Goal: Transaction & Acquisition: Purchase product/service

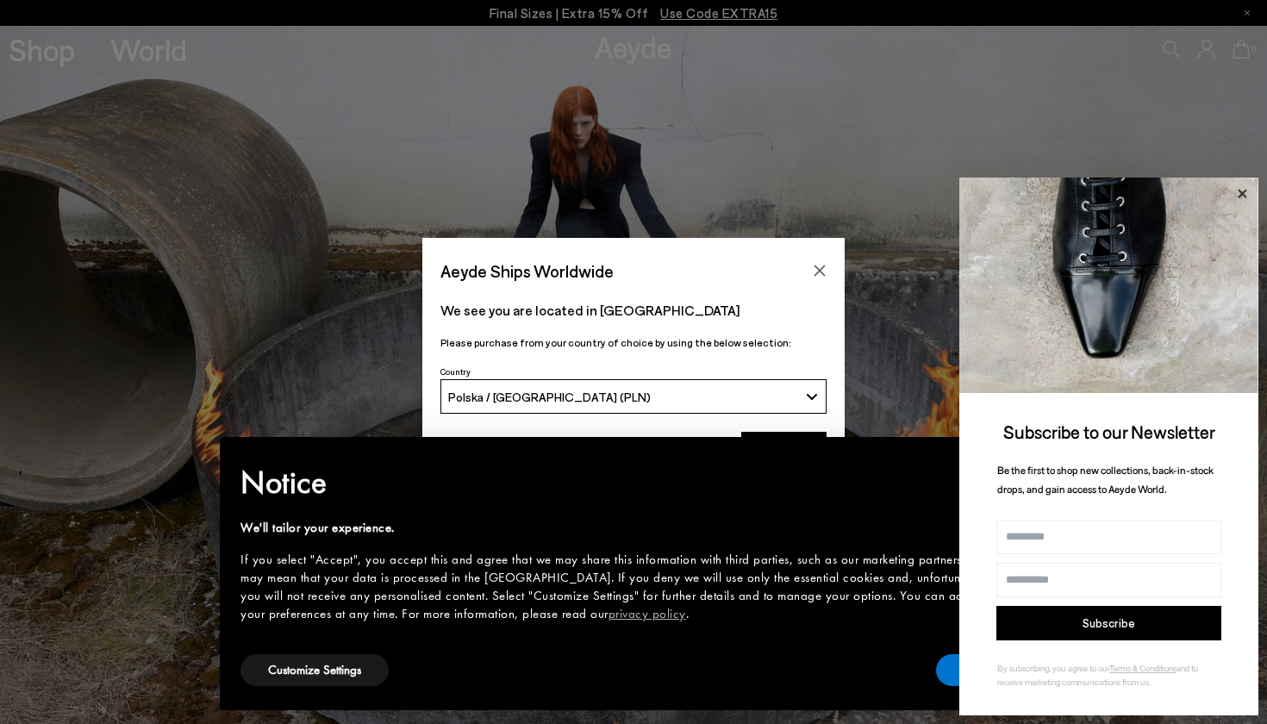
click at [1244, 195] on icon at bounding box center [1241, 194] width 22 height 22
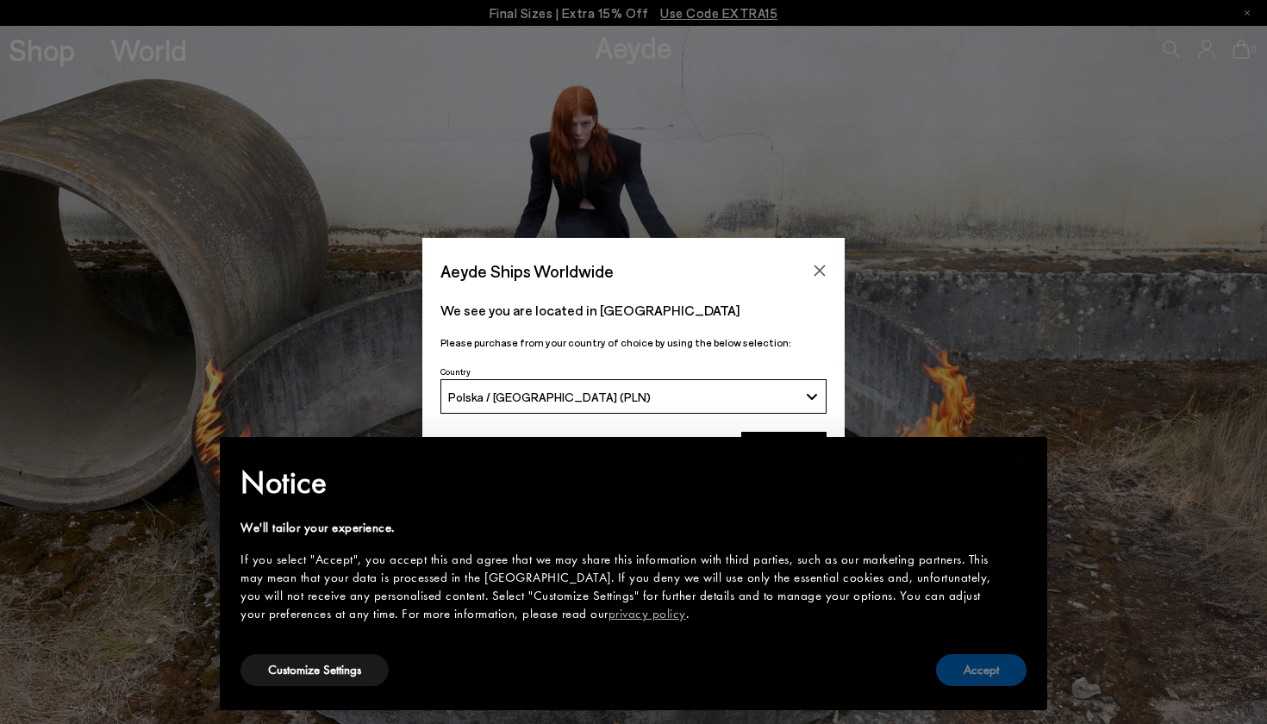
click at [985, 668] on button "Accept" at bounding box center [981, 670] width 90 height 32
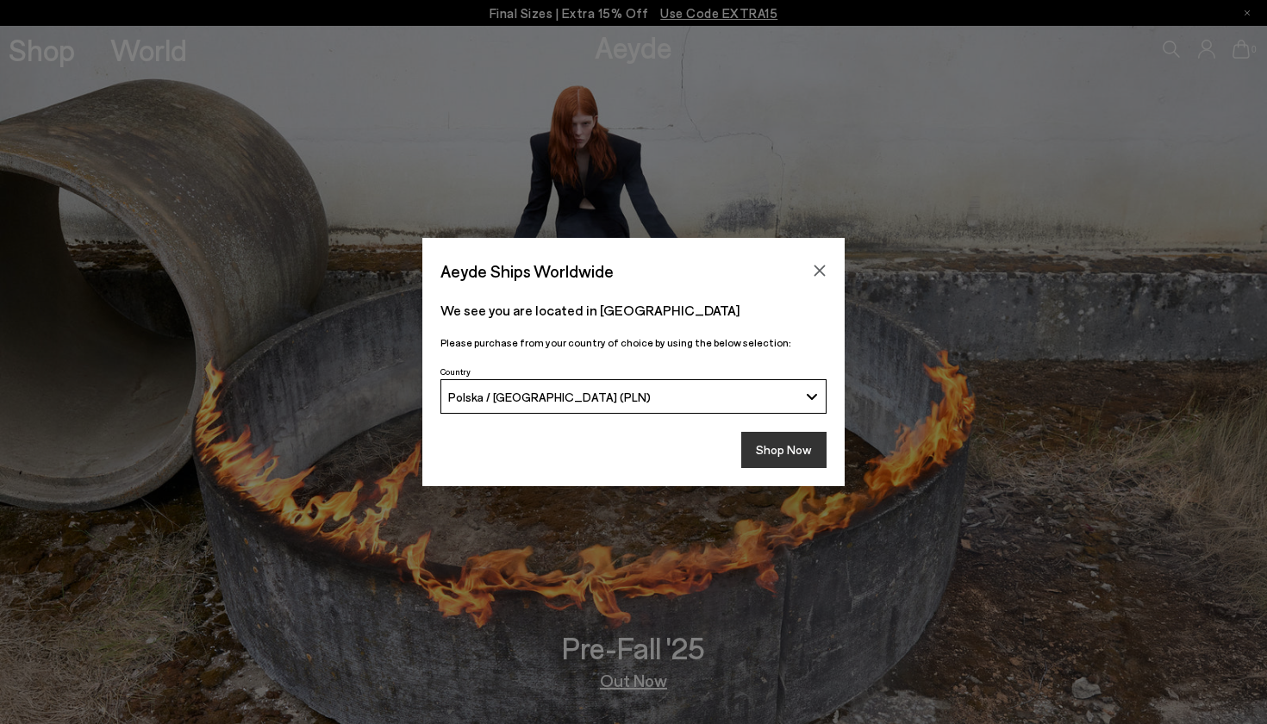
click at [789, 453] on button "Shop Now" at bounding box center [783, 450] width 85 height 36
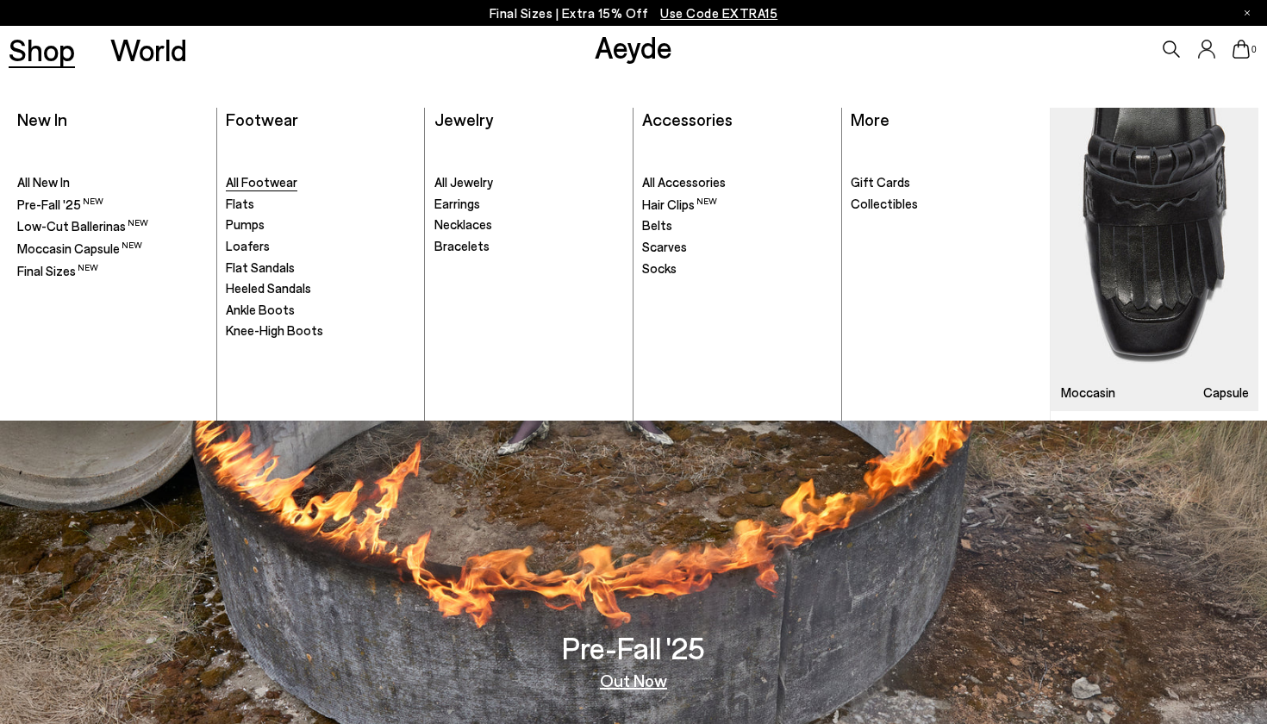
click at [260, 183] on span "All Footwear" at bounding box center [262, 182] width 72 height 16
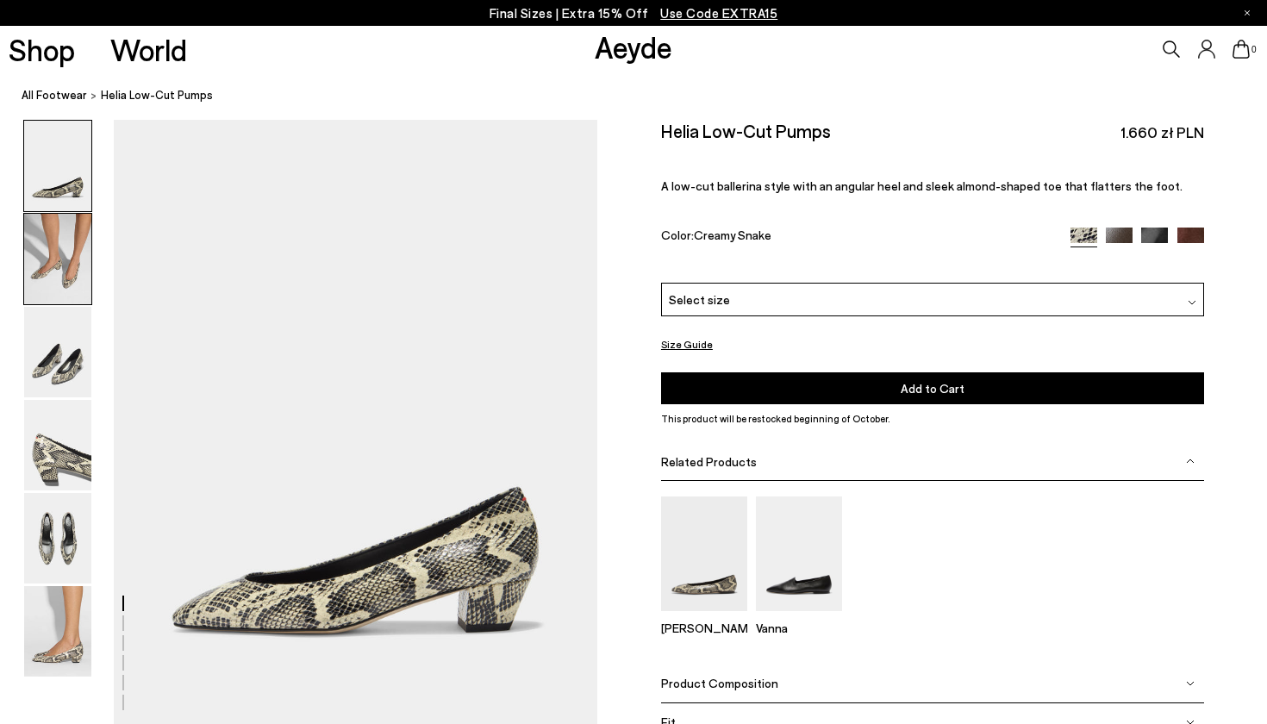
click at [59, 250] on img at bounding box center [57, 259] width 67 height 90
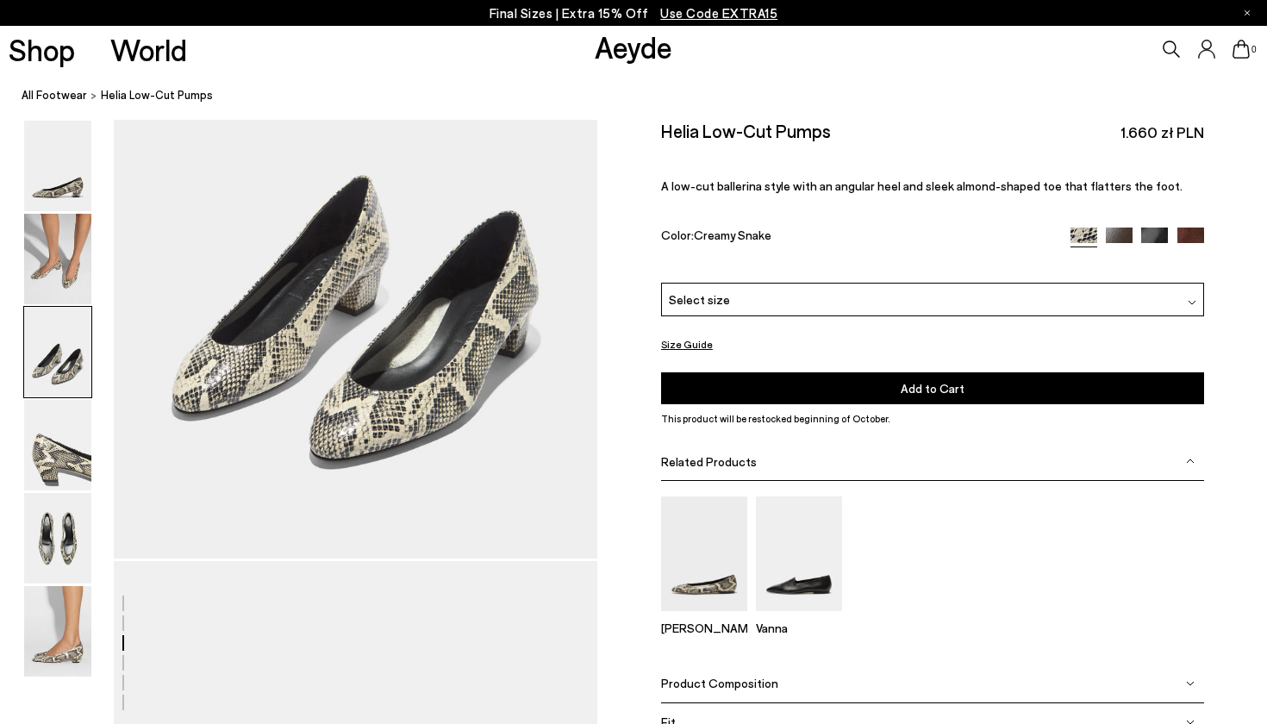
scroll to position [1459, 2]
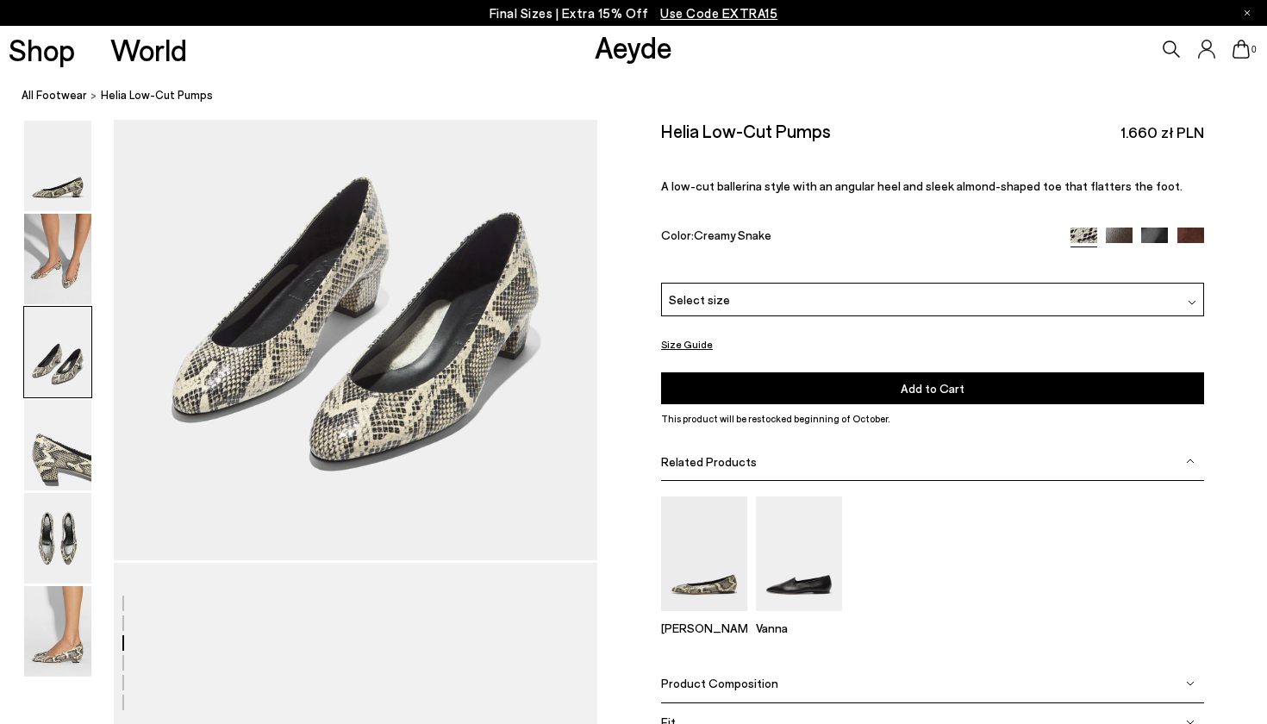
click at [786, 283] on div "Select size" at bounding box center [932, 300] width 543 height 34
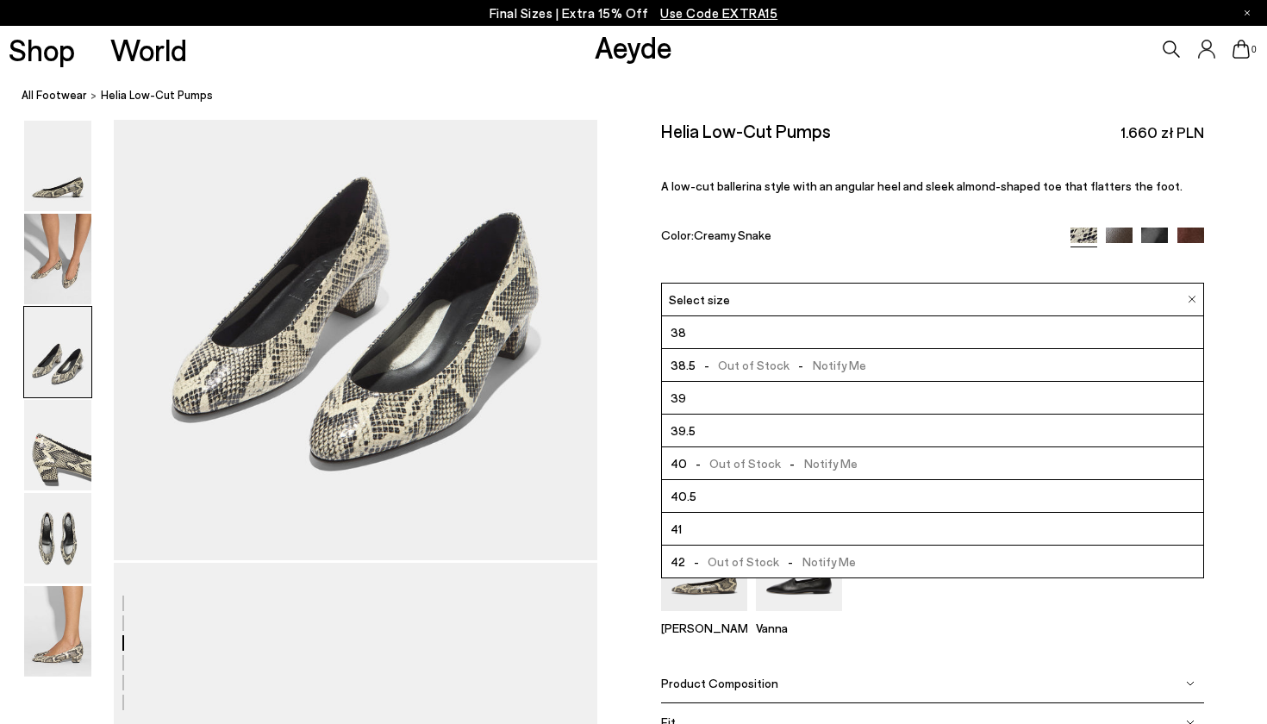
scroll to position [98, 0]
click at [678, 518] on span "41" at bounding box center [675, 529] width 11 height 22
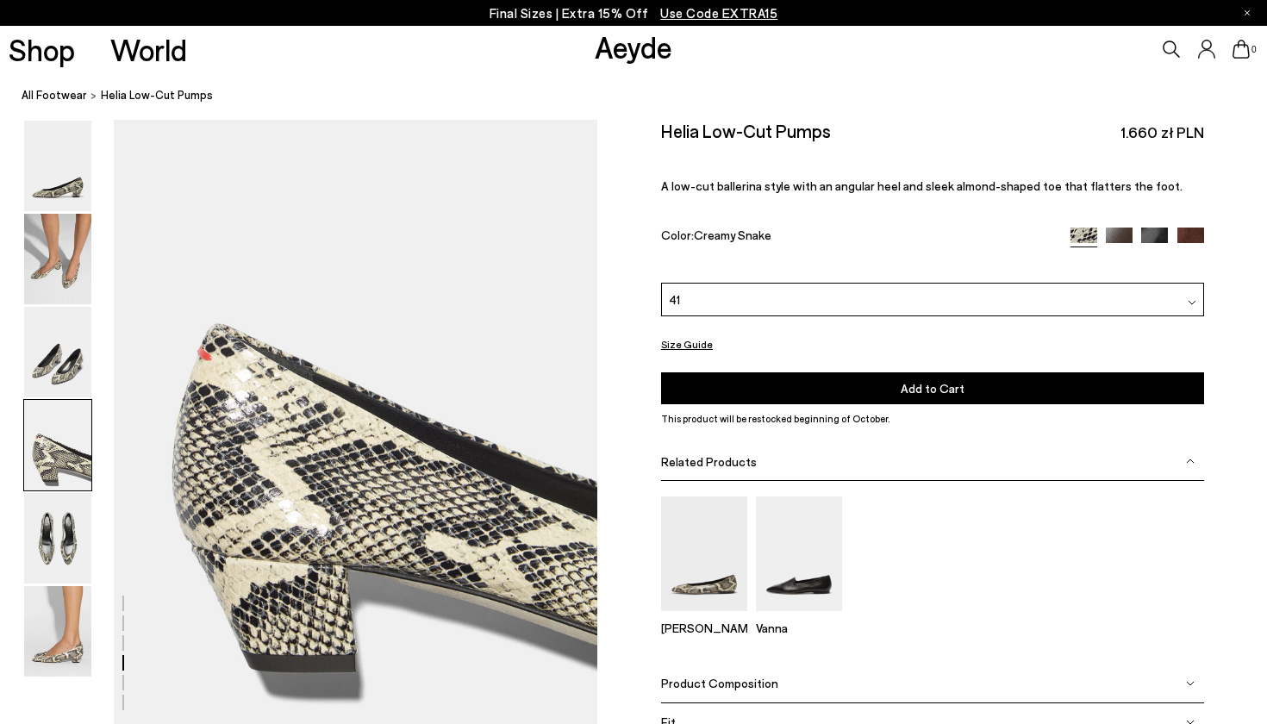
scroll to position [1940, 1]
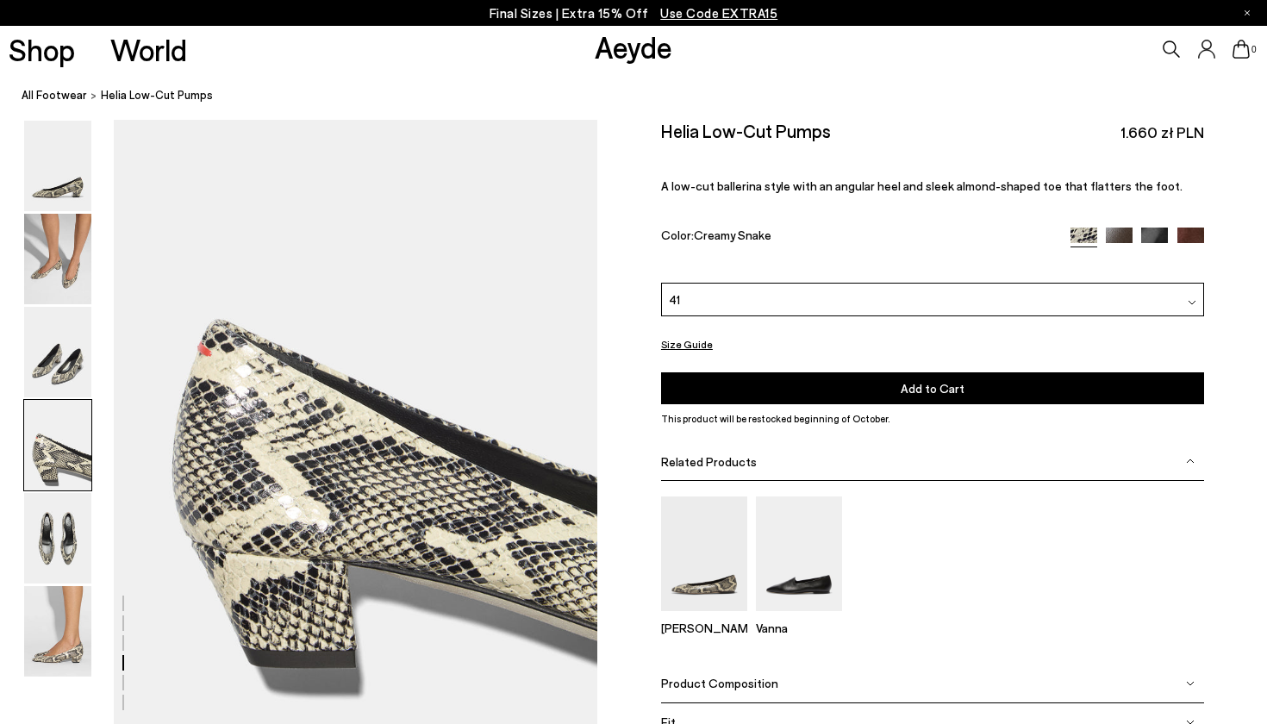
click at [1187, 718] on img at bounding box center [1190, 722] width 9 height 9
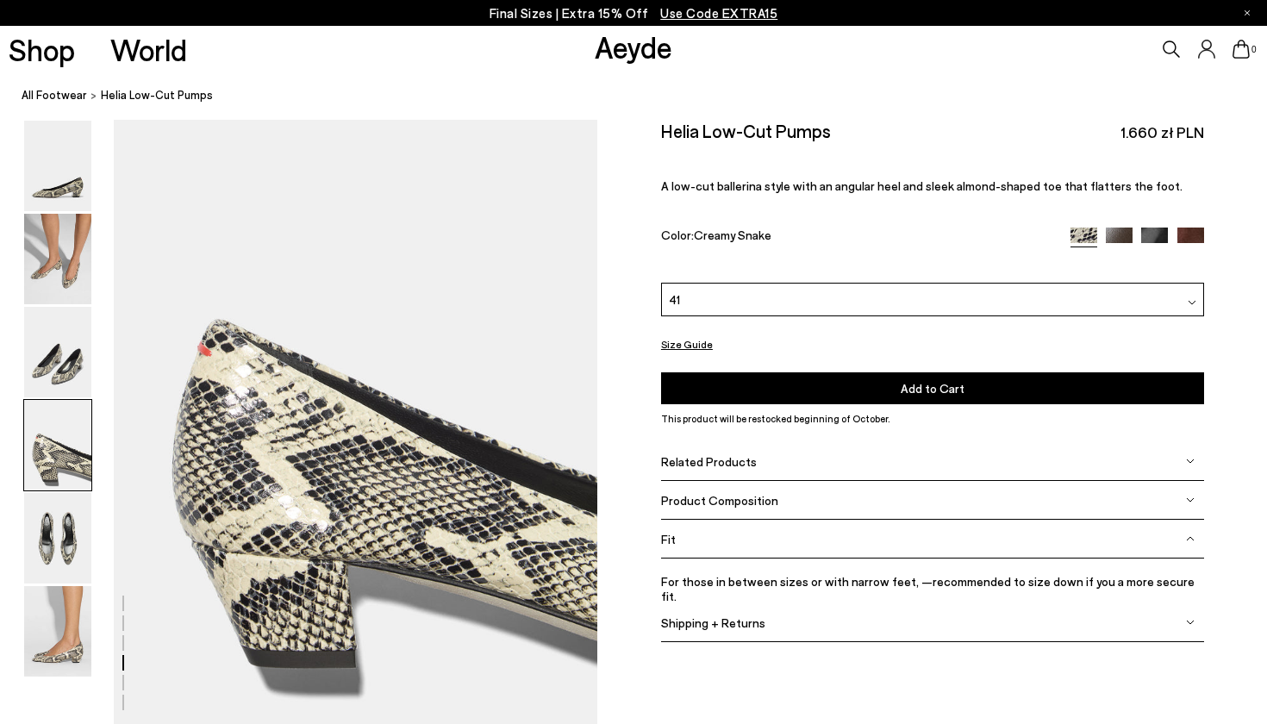
click at [1180, 481] on div "Product Composition" at bounding box center [932, 500] width 543 height 39
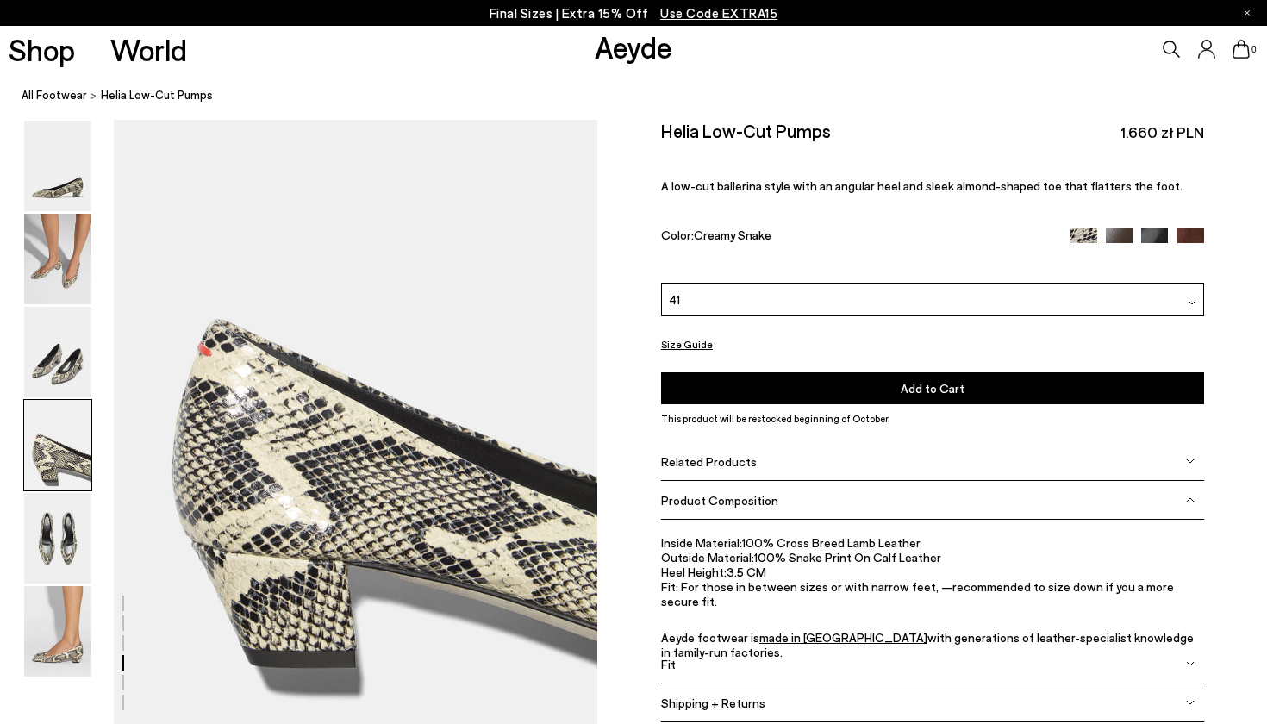
click at [1180, 481] on div "Product Composition" at bounding box center [932, 500] width 543 height 39
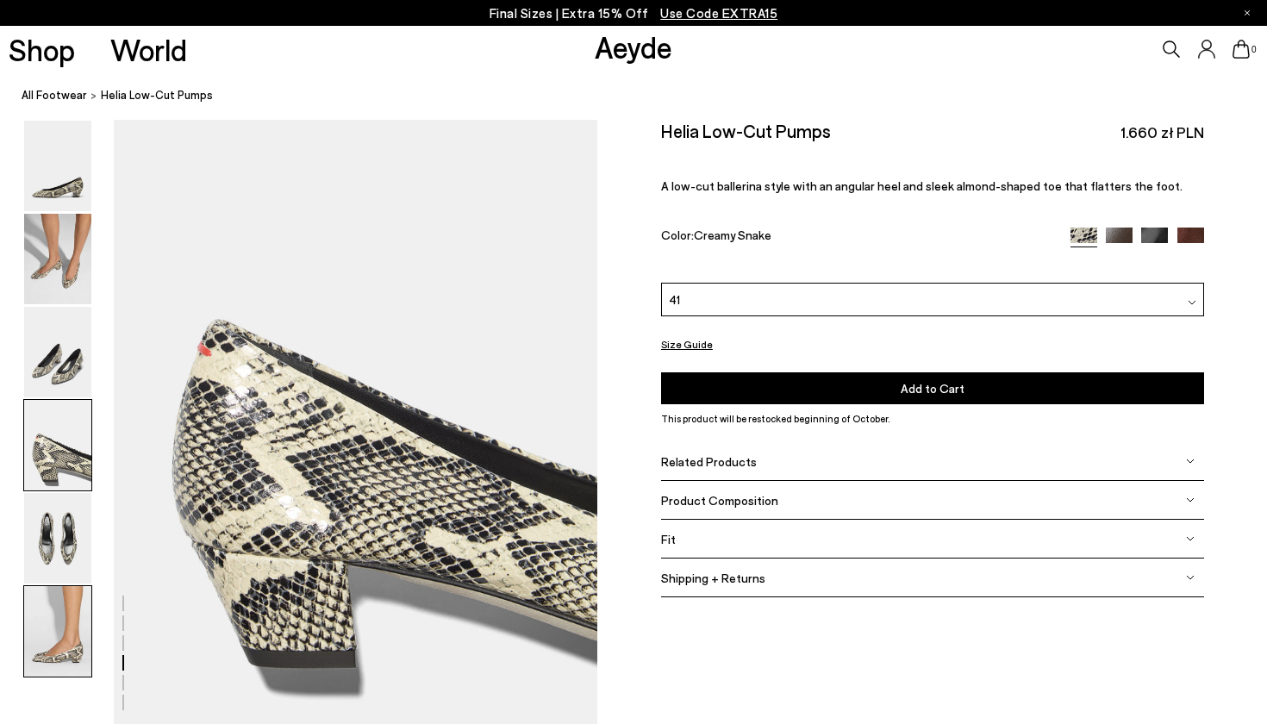
click at [55, 652] on img at bounding box center [57, 631] width 67 height 90
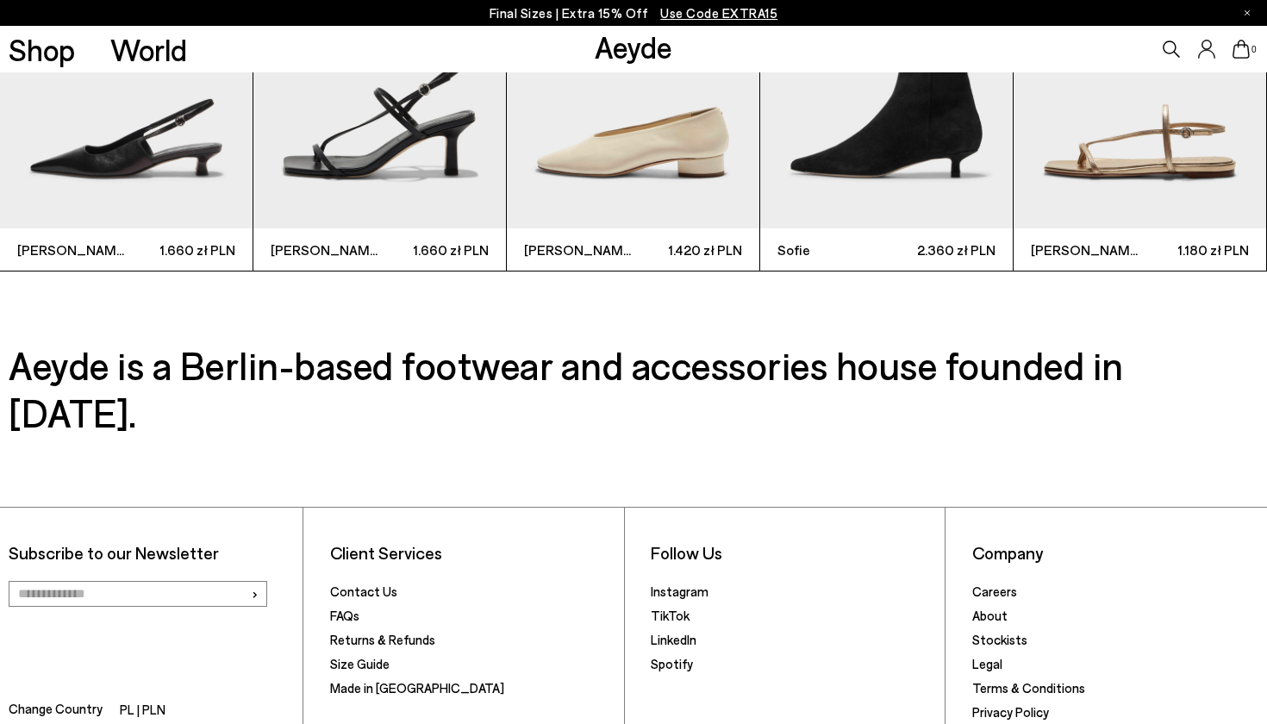
scroll to position [4212, 1]
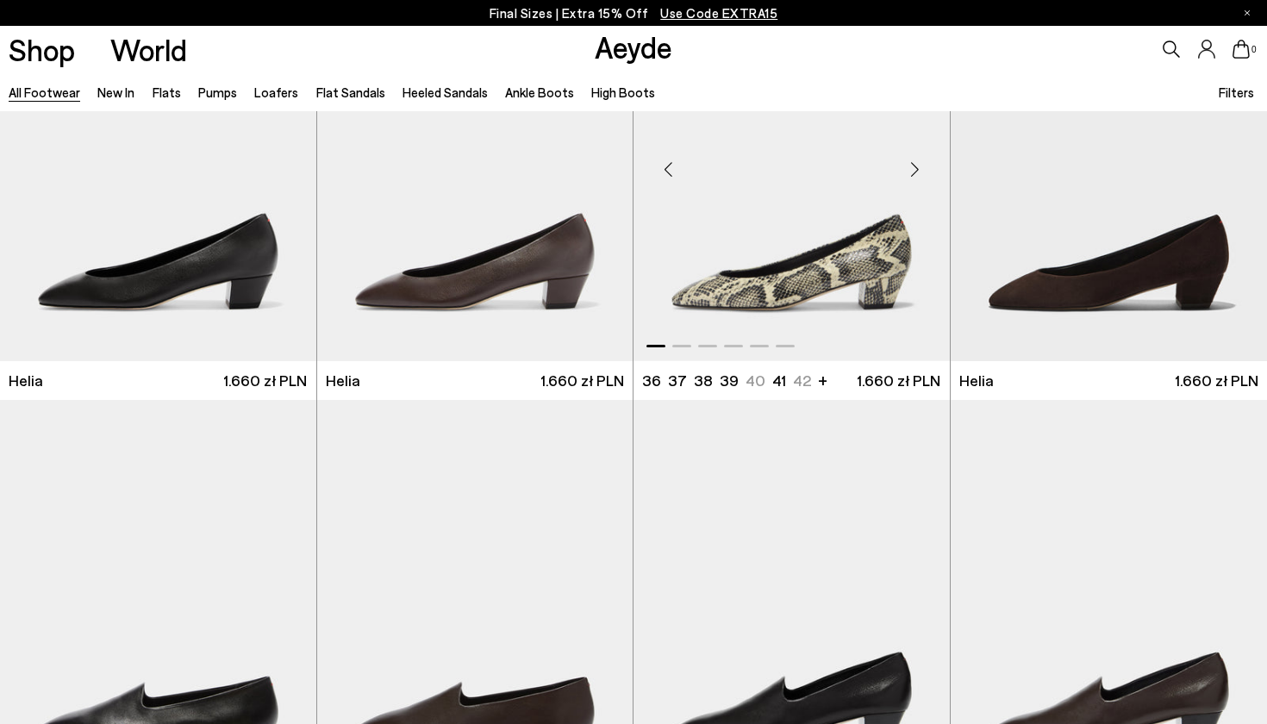
scroll to position [3200, 0]
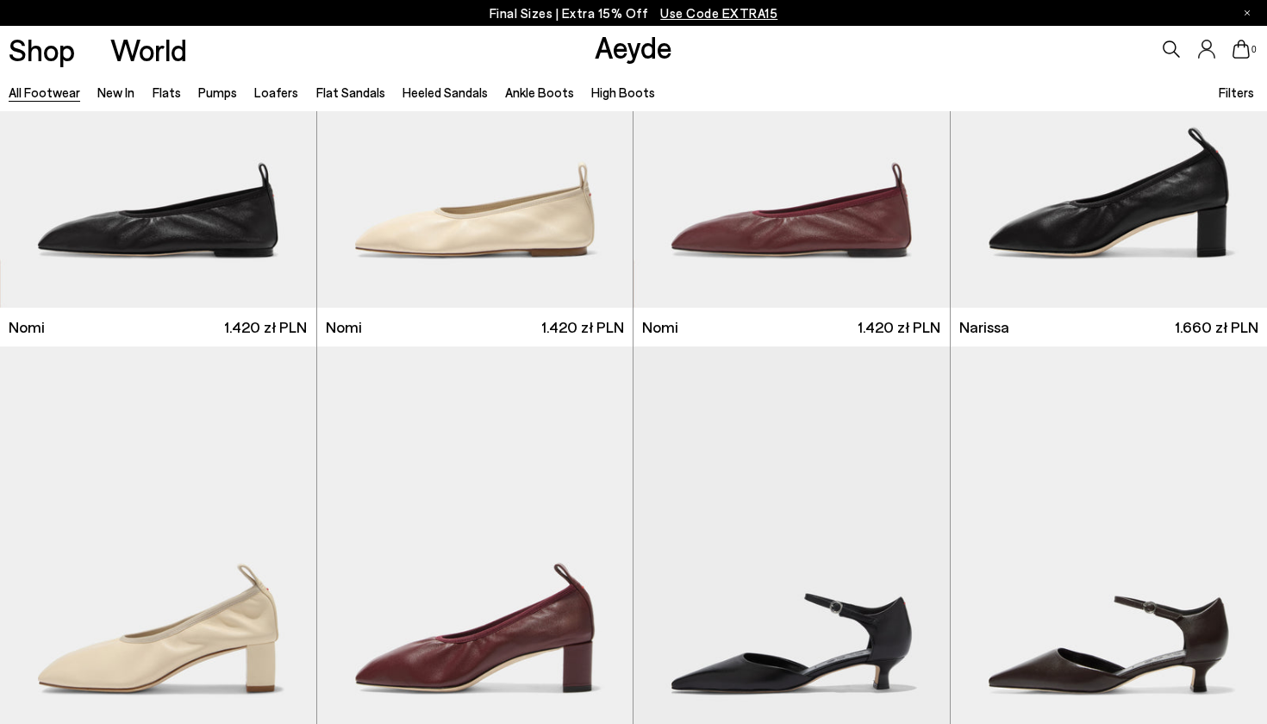
scroll to position [4128, 0]
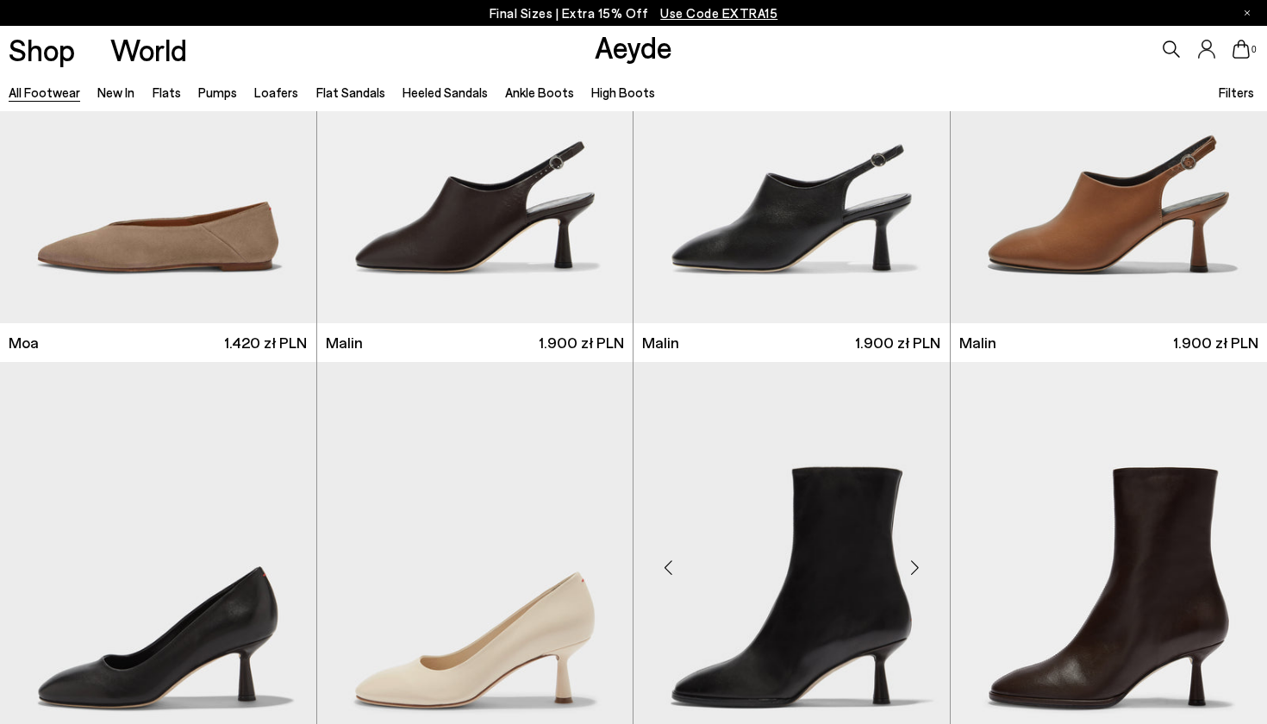
scroll to position [8648, 0]
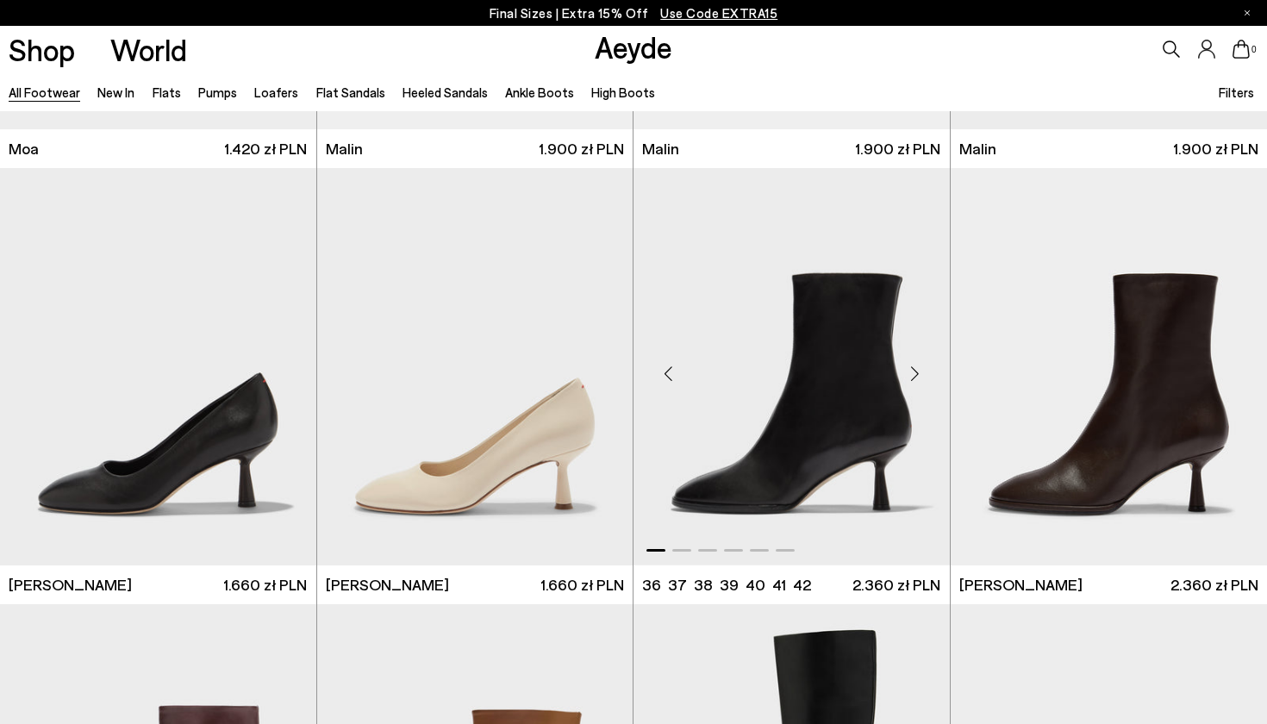
scroll to position [8219, 0]
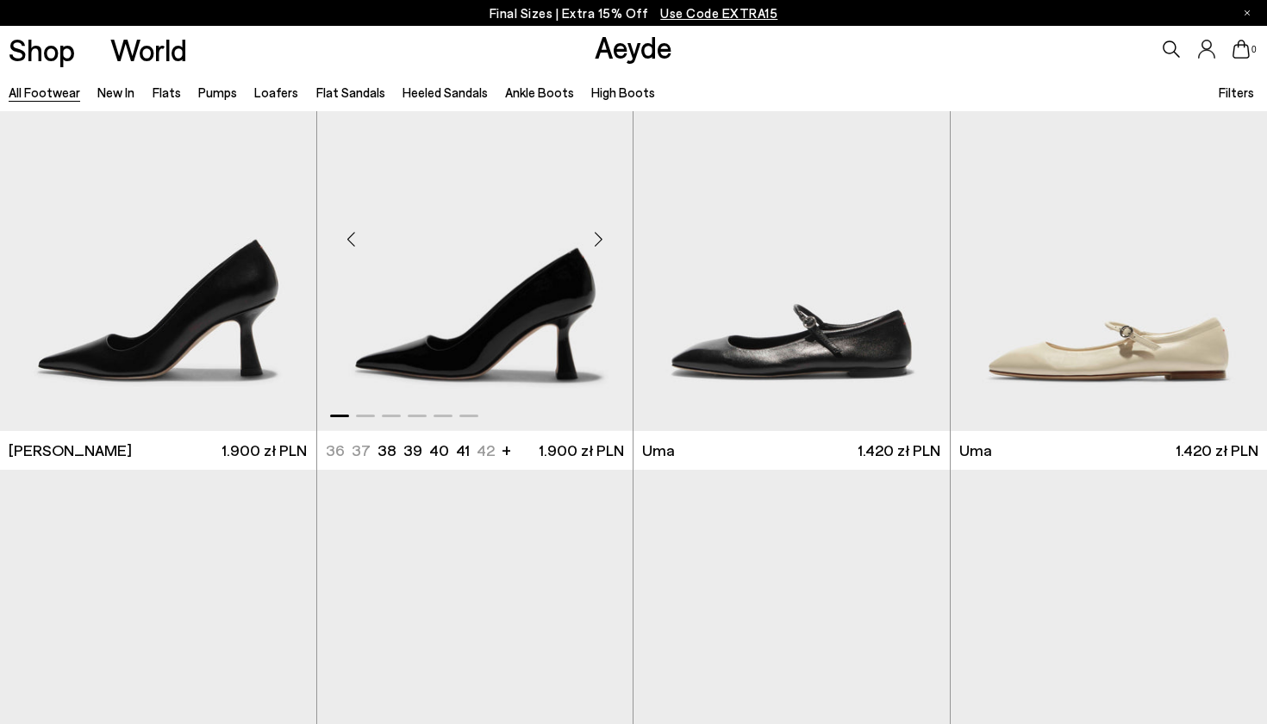
scroll to position [13234, 1]
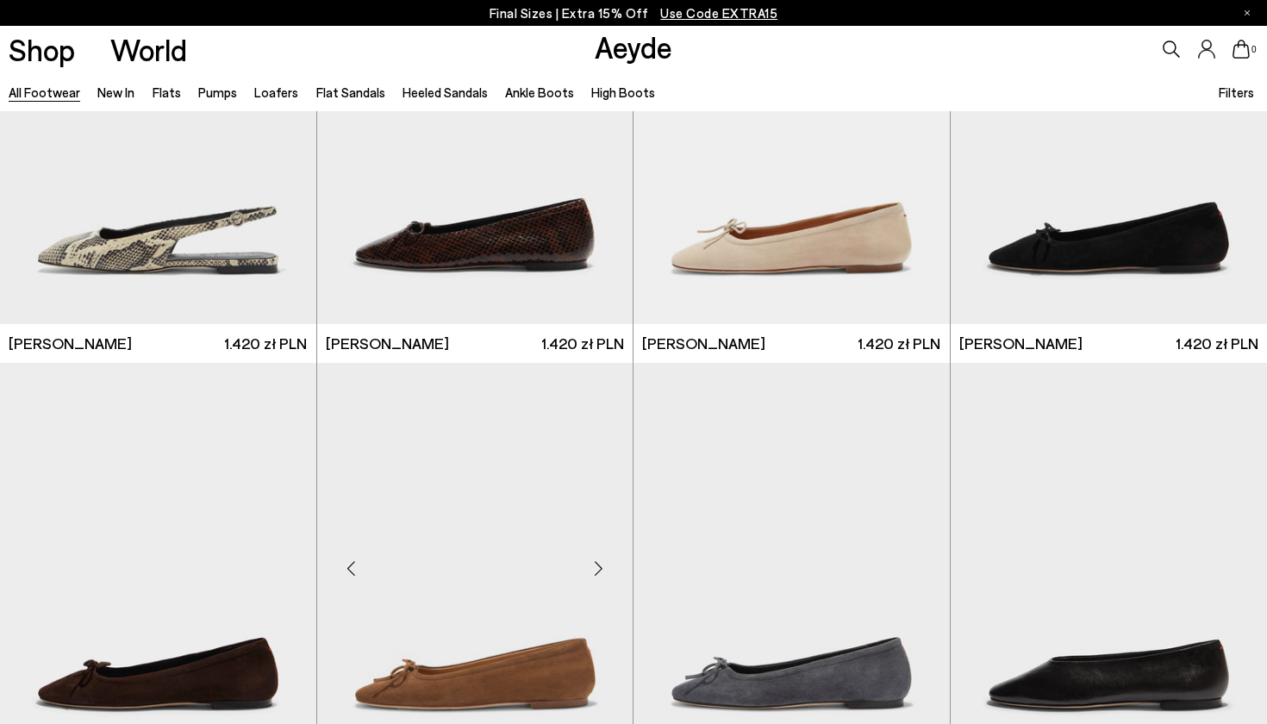
scroll to position [15444, 0]
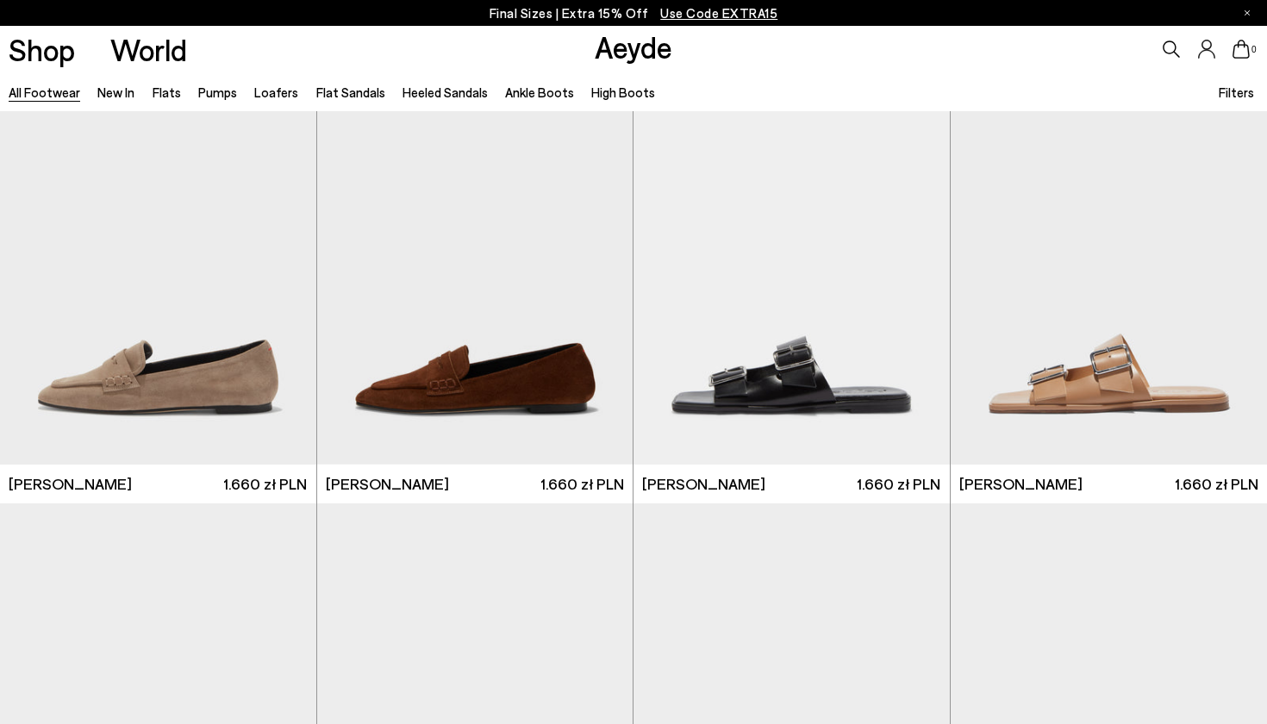
scroll to position [18123, 0]
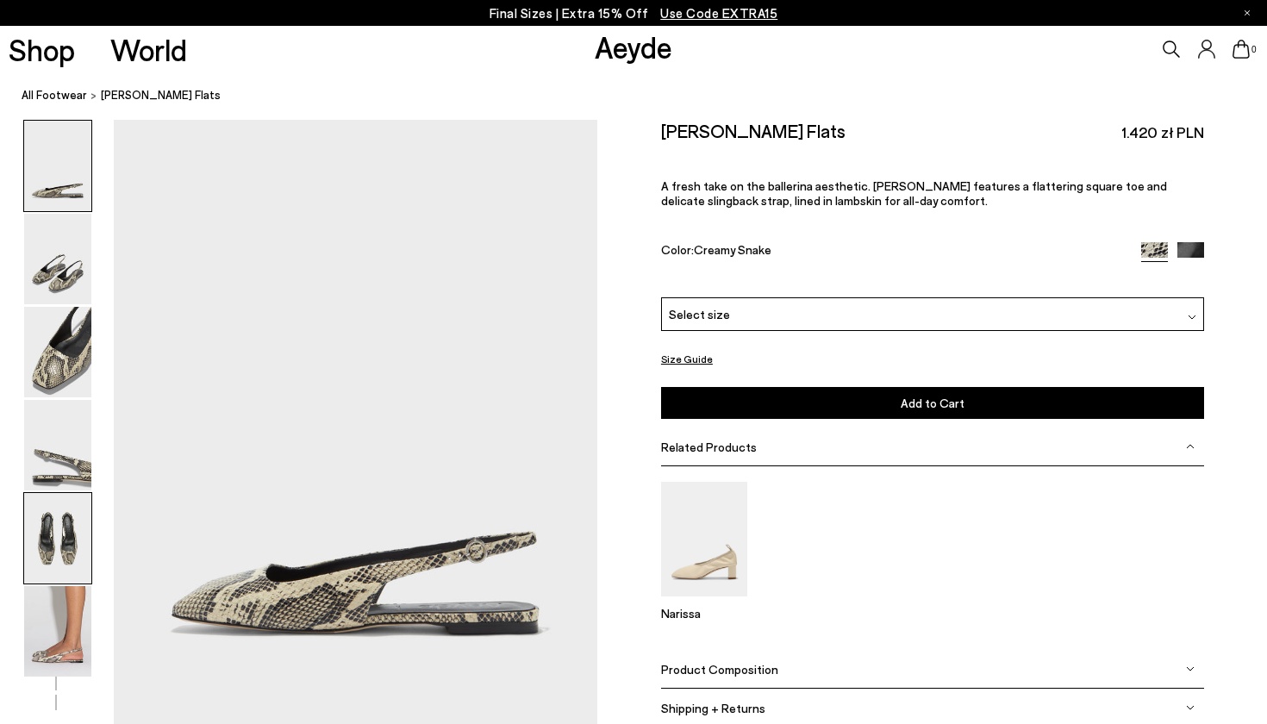
click at [61, 536] on img at bounding box center [57, 538] width 67 height 90
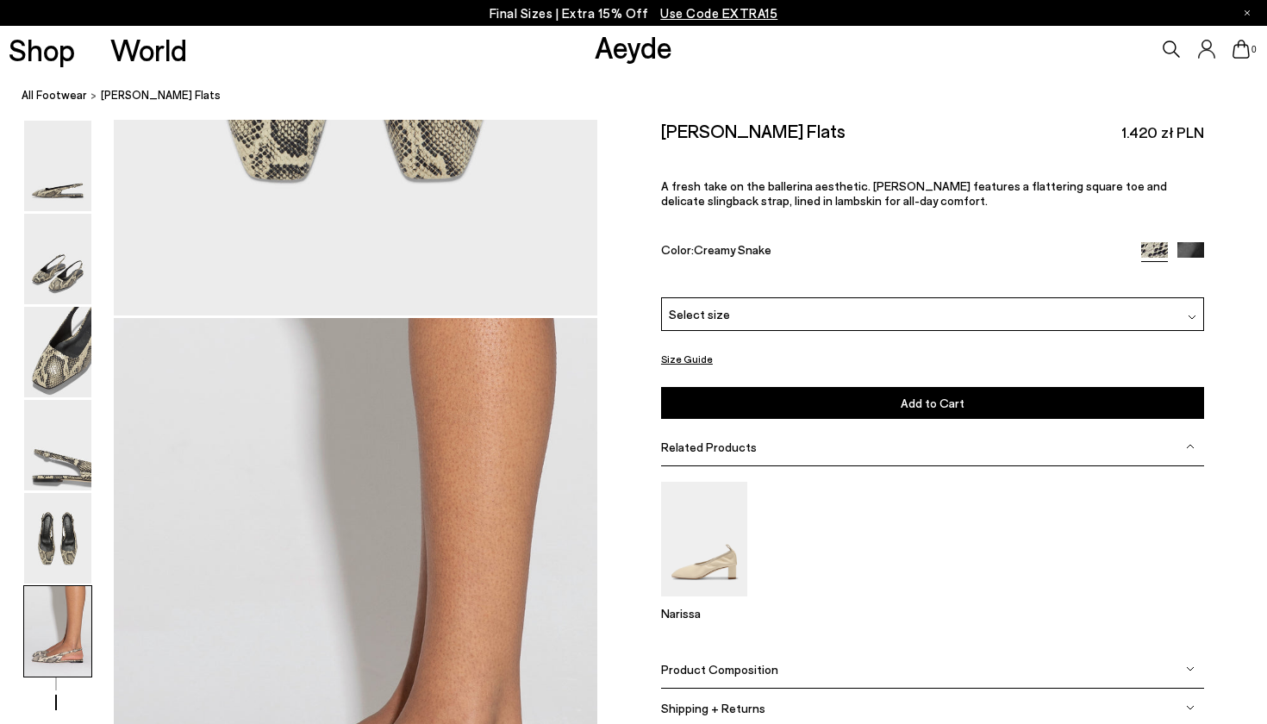
scroll to position [2966, 0]
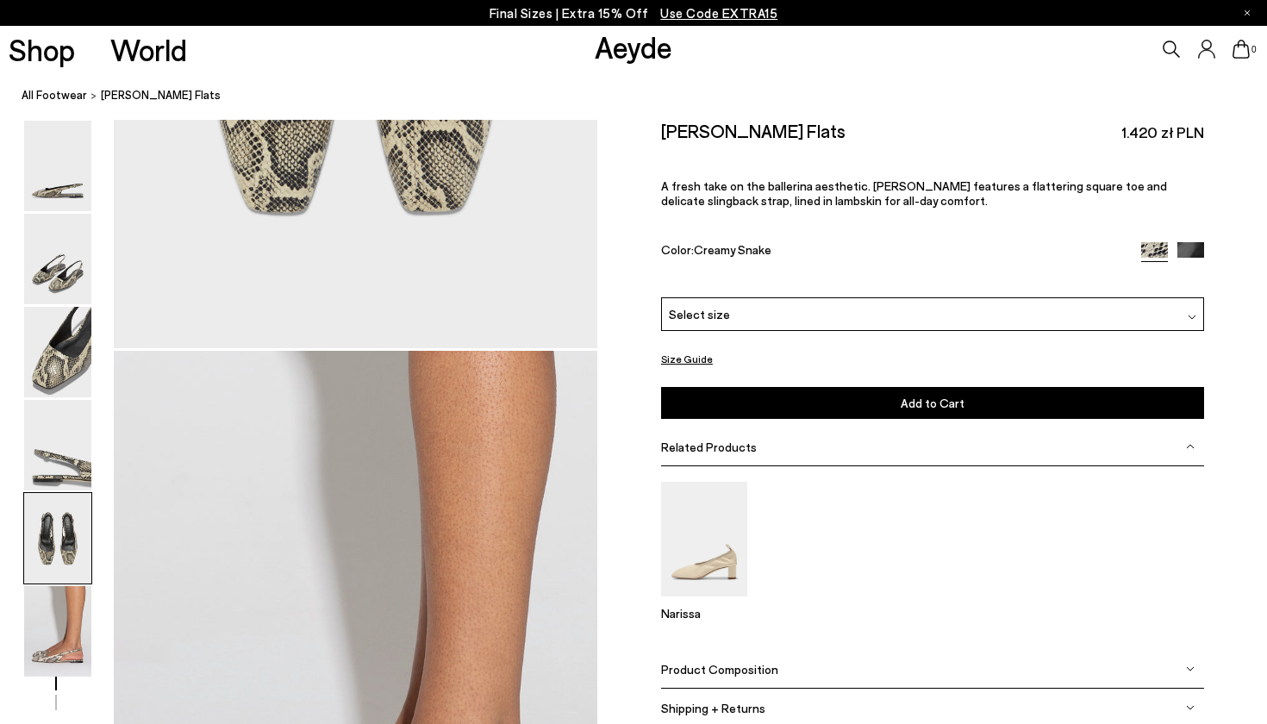
click at [1193, 242] on img at bounding box center [1190, 255] width 27 height 27
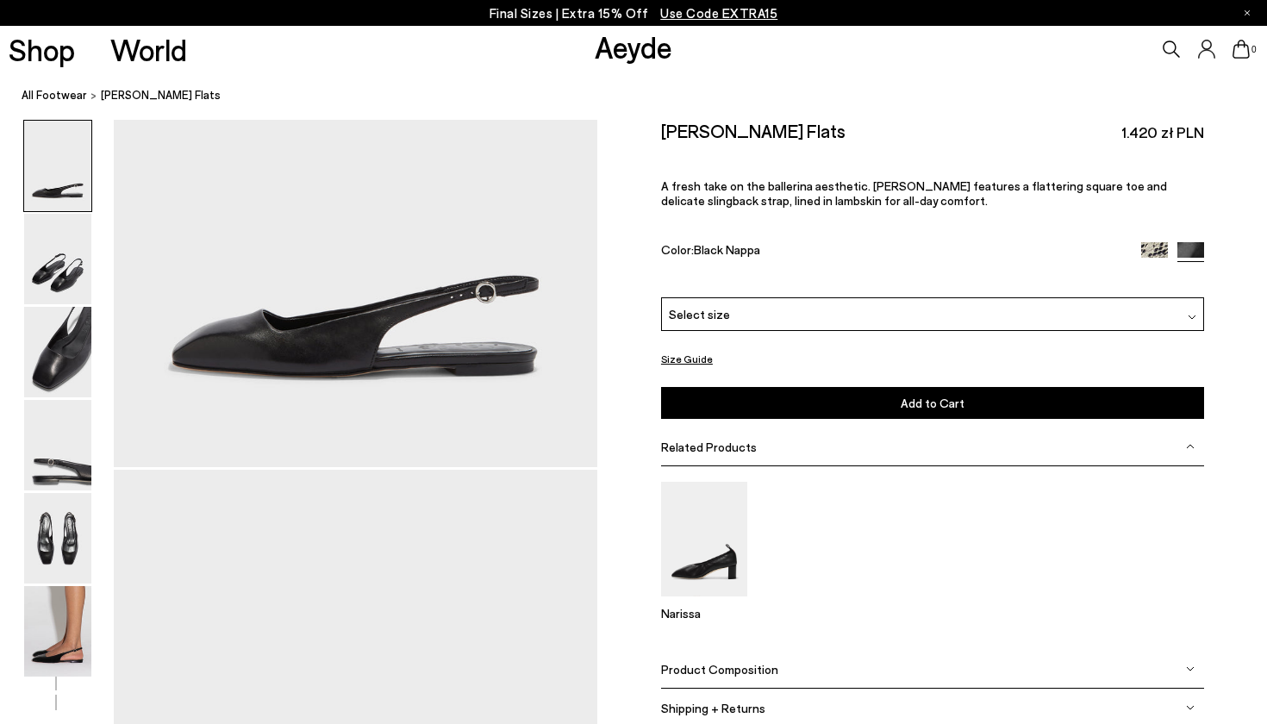
scroll to position [309, 0]
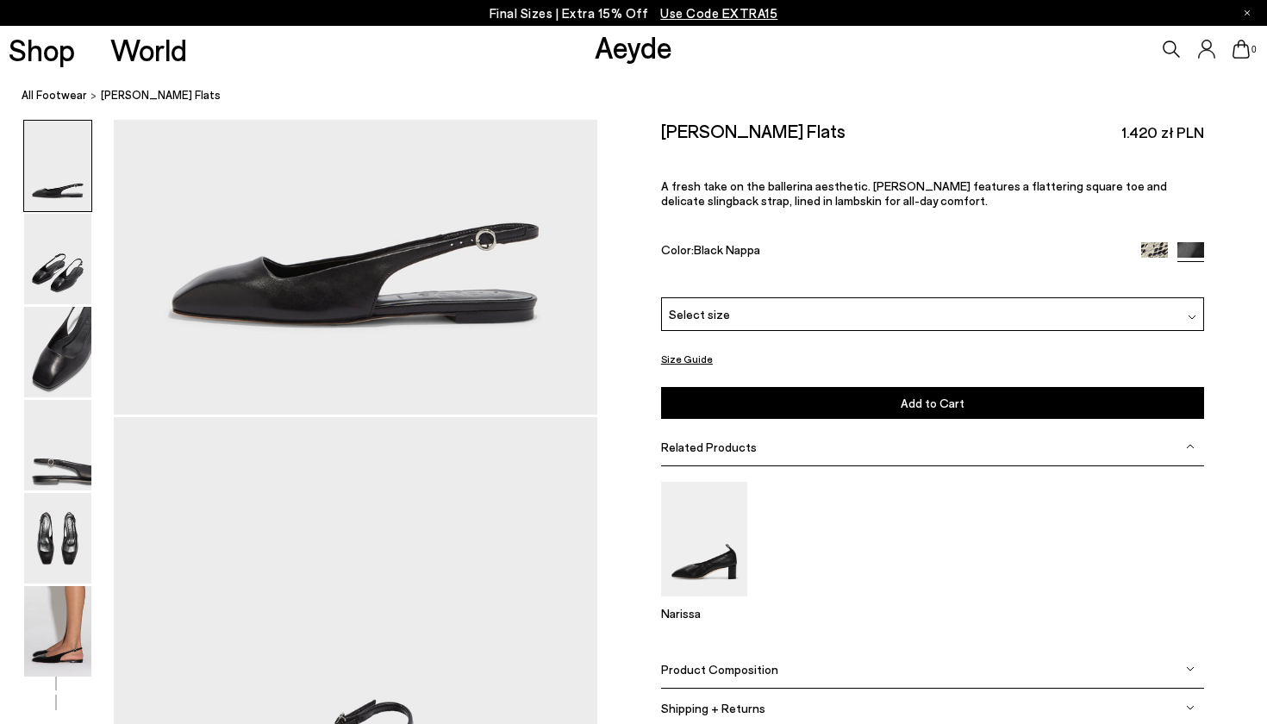
click at [744, 297] on div "Please Select a Color Black Nappa Creamy Snake Black Nappa Select size 36 37 37…" at bounding box center [932, 358] width 543 height 122
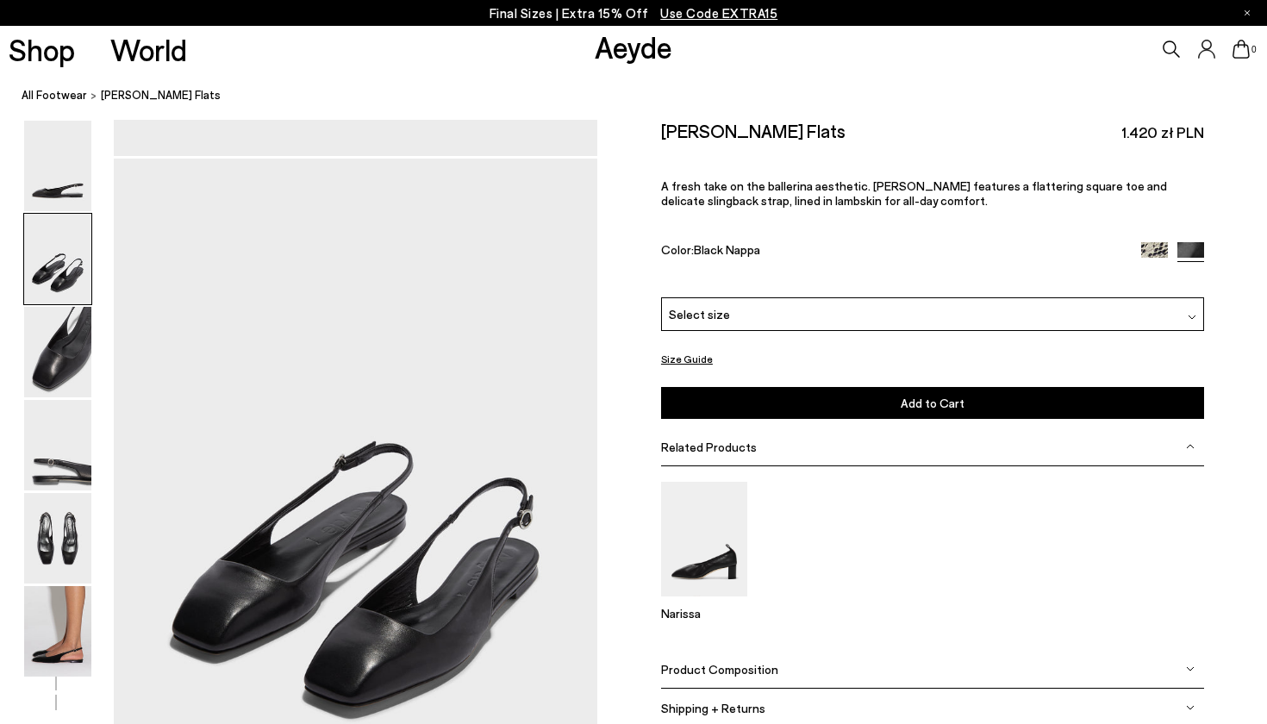
scroll to position [569, 0]
click at [1074, 297] on div "Select size" at bounding box center [932, 314] width 543 height 34
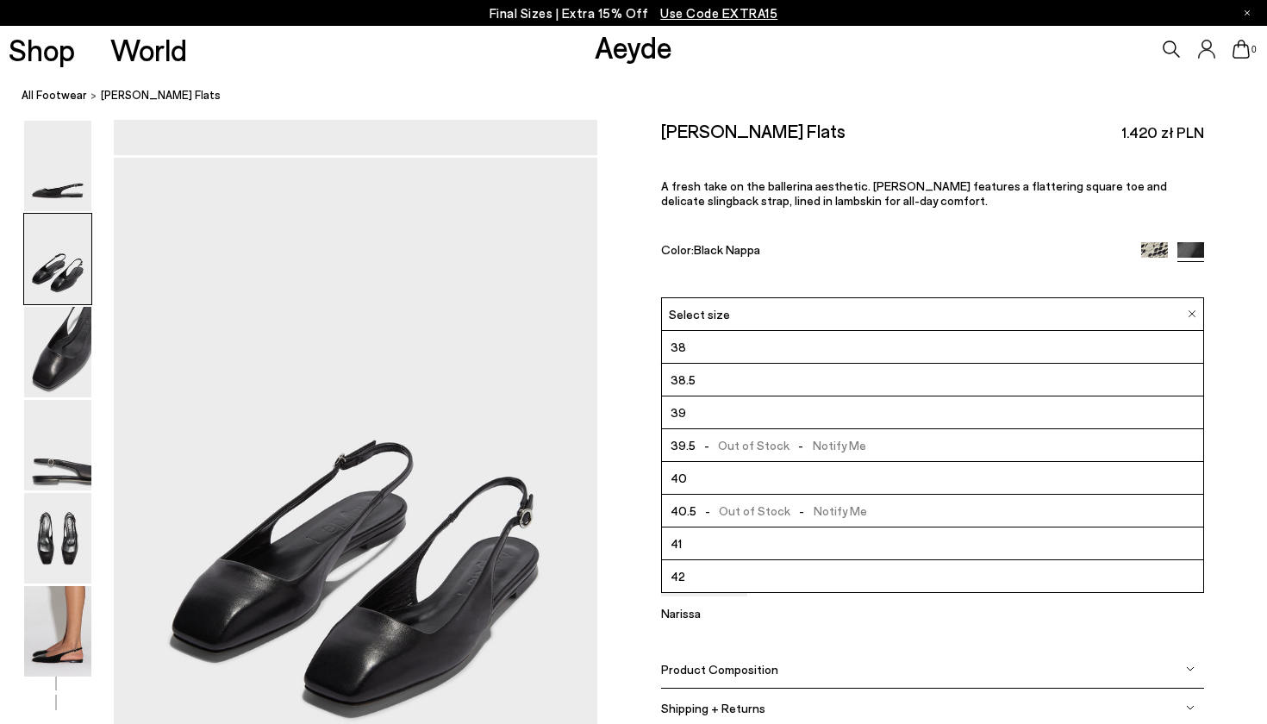
scroll to position [98, 0]
click at [44, 640] on img at bounding box center [57, 631] width 67 height 90
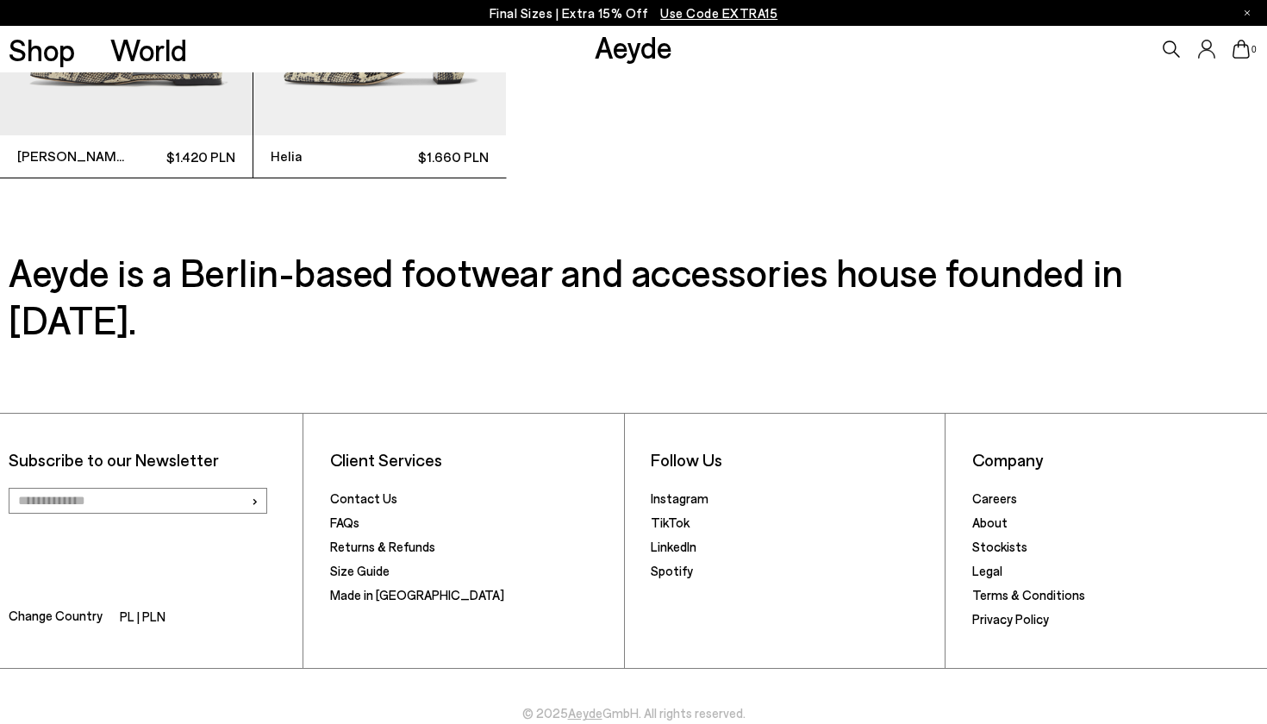
scroll to position [4802, 0]
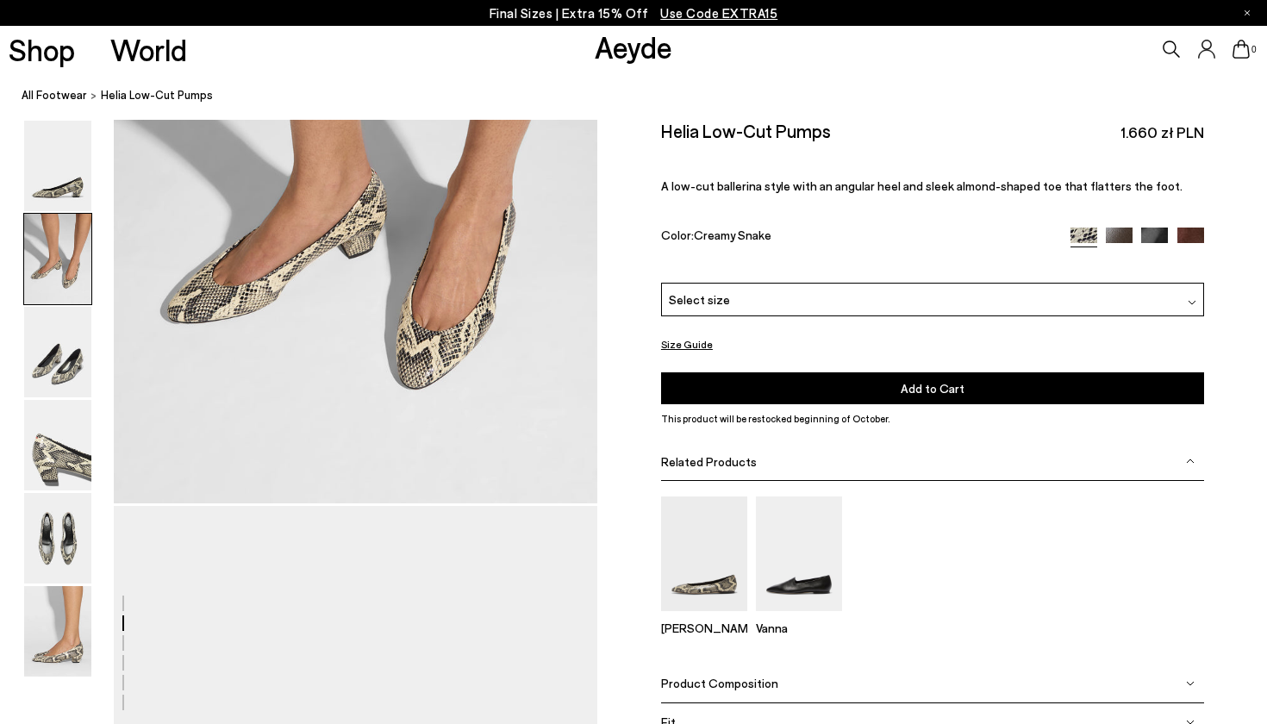
scroll to position [932, 0]
